Goal: Task Accomplishment & Management: Use online tool/utility

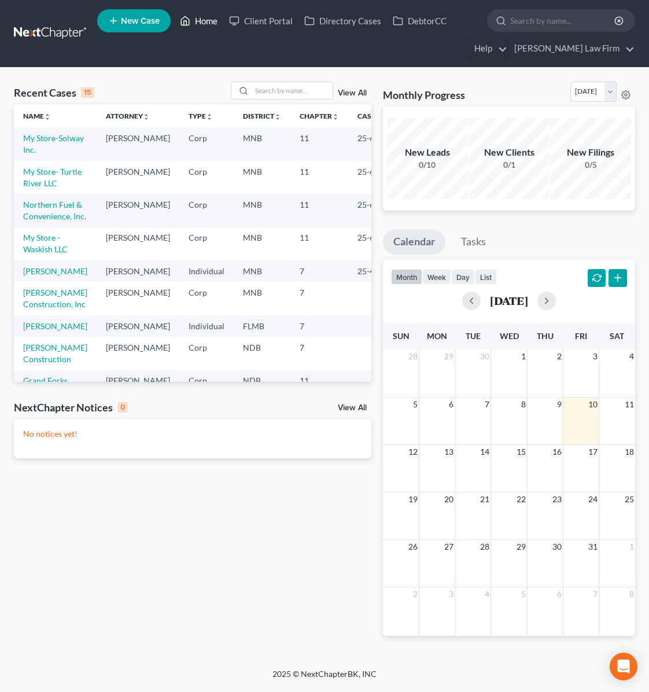
click at [212, 25] on link "Home" at bounding box center [198, 20] width 49 height 21
click at [46, 227] on td "Northern Fuel & Convenience, Inc." at bounding box center [55, 210] width 83 height 33
click at [35, 221] on link "Northern Fuel & Convenience, Inc." at bounding box center [54, 210] width 63 height 21
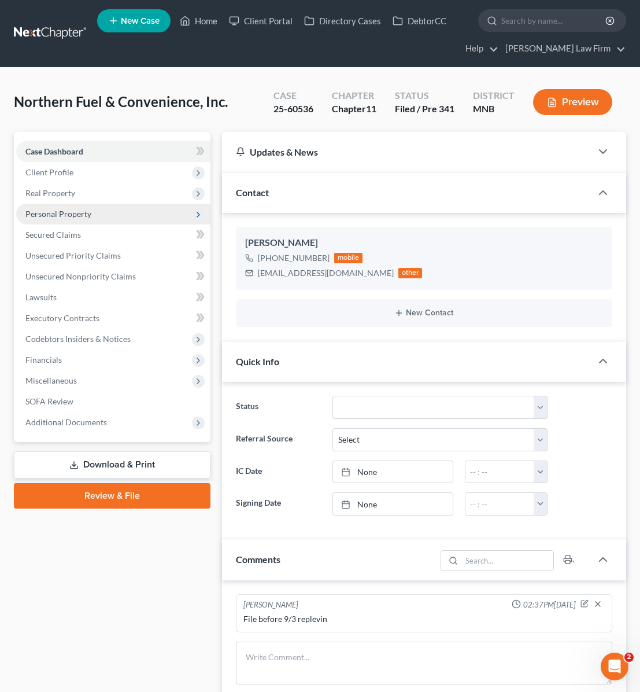
click at [57, 211] on span "Personal Property" at bounding box center [58, 214] width 66 height 10
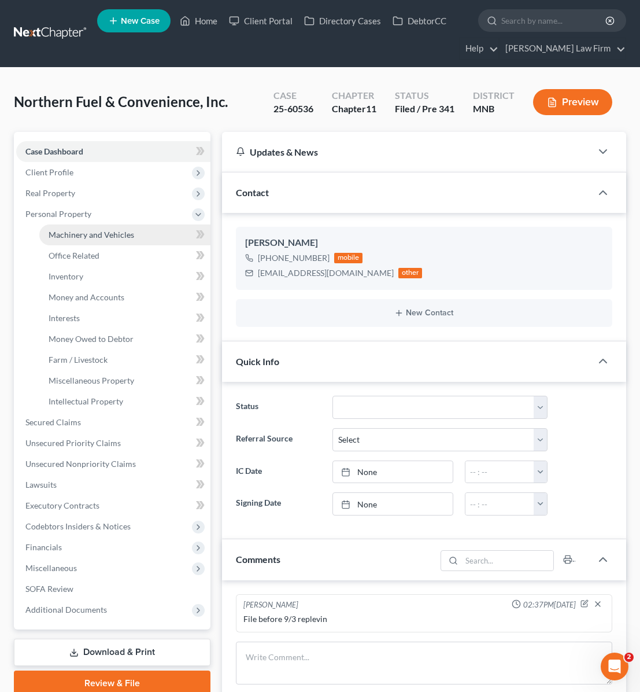
click at [98, 235] on span "Machinery and Vehicles" at bounding box center [92, 235] width 86 height 10
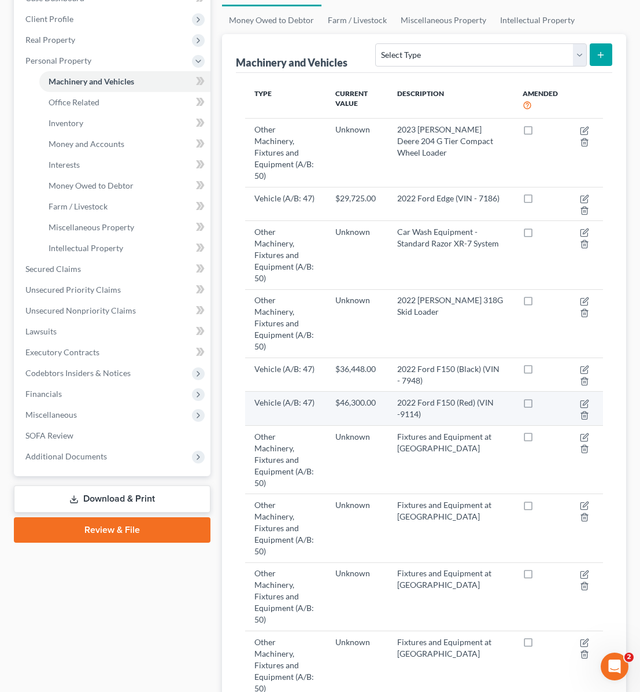
scroll to position [174, 0]
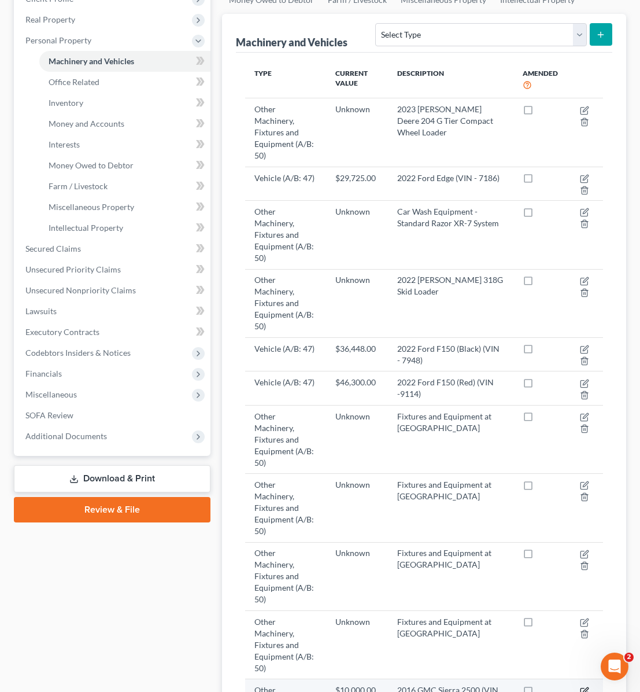
click at [581, 687] on icon "button" at bounding box center [584, 691] width 9 height 9
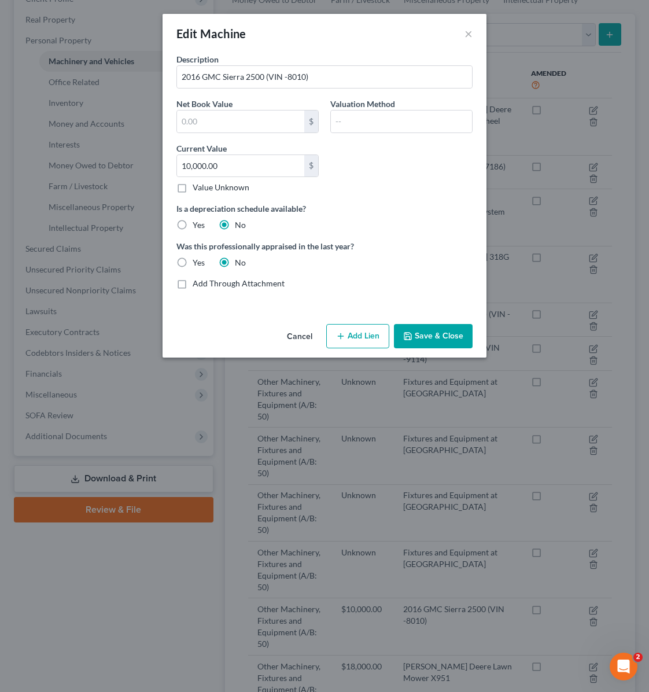
click at [301, 331] on button "Cancel" at bounding box center [300, 336] width 44 height 23
